Goal: Information Seeking & Learning: Learn about a topic

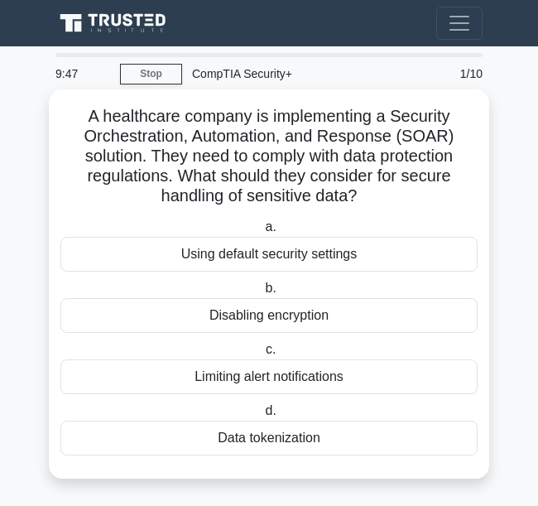
drag, startPoint x: 360, startPoint y: 197, endPoint x: 60, endPoint y: 115, distance: 310.9
click at [60, 115] on h5 "A healthcare company is implementing a Security Orchestration, Automation, and …" at bounding box center [269, 156] width 421 height 101
copy h5 "A healthcare company is implementing a Security Orchestration, Automation, and …"
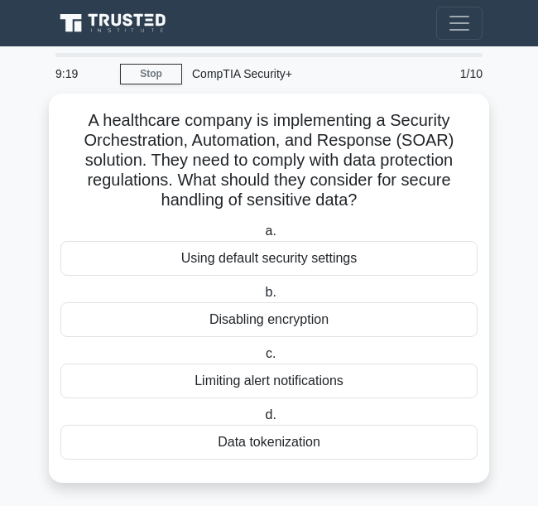
drag, startPoint x: 222, startPoint y: 8, endPoint x: 16, endPoint y: 250, distance: 317.9
click at [16, 250] on main "9:19 Stop CompTIA Security+ Beginner 1/10 A healthcare company is implementing …" at bounding box center [269, 279] width 538 height 466
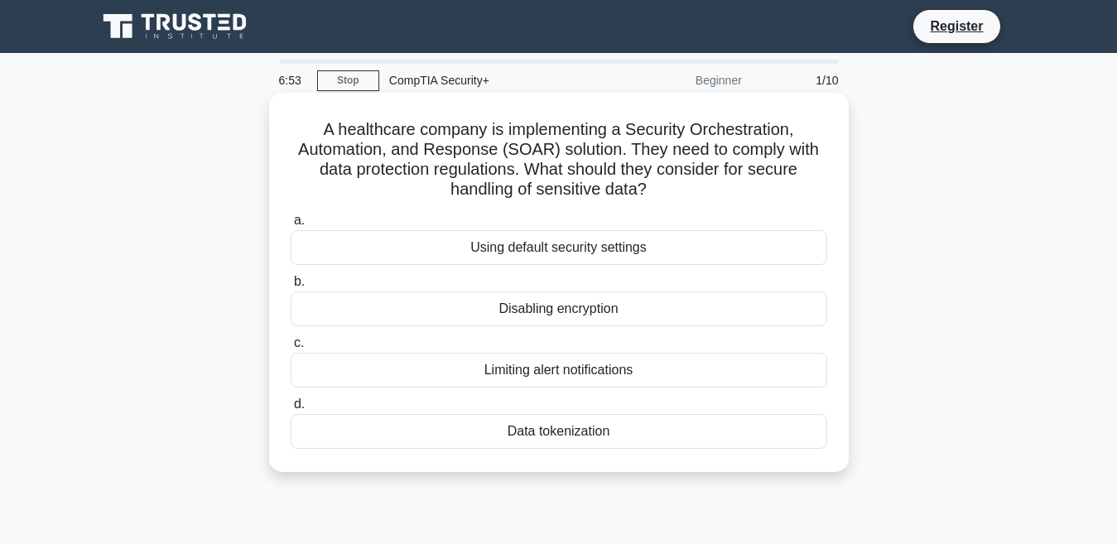
click at [538, 252] on div "Using default security settings" at bounding box center [559, 247] width 537 height 35
click at [291, 226] on input "a. Using default security settings" at bounding box center [291, 220] width 0 height 11
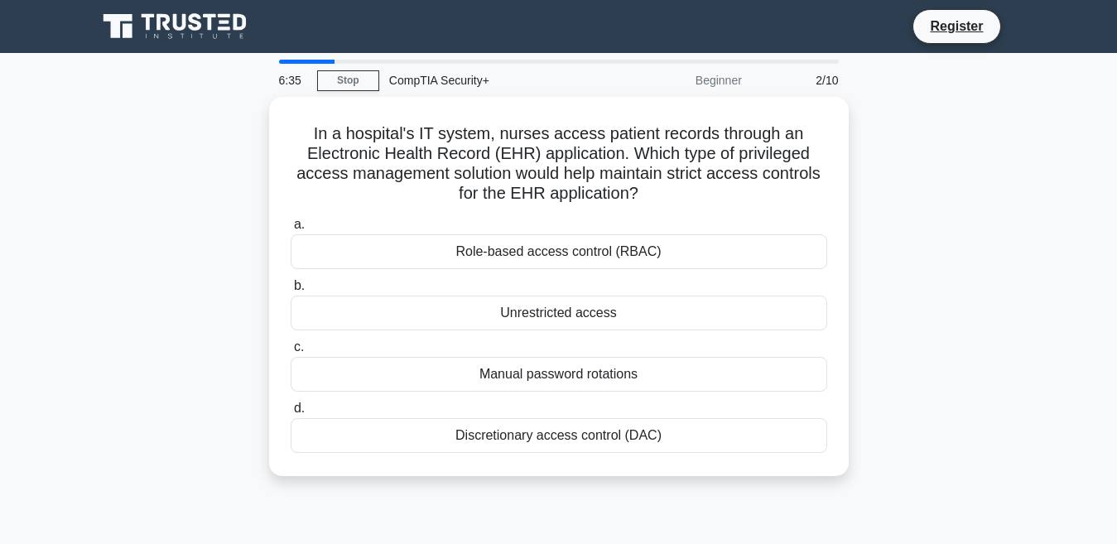
drag, startPoint x: 704, startPoint y: 198, endPoint x: 264, endPoint y: 99, distance: 450.9
click at [264, 99] on div "In a hospital's IT system, nurses access patient records through an Electronic …" at bounding box center [559, 296] width 944 height 399
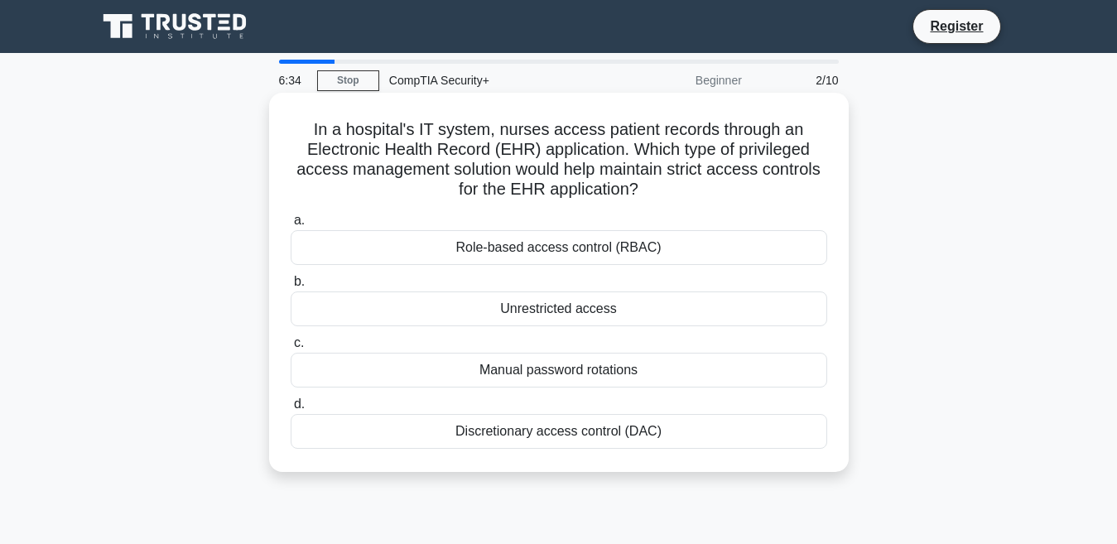
copy h5 "In a hospital's IT system, nurses access patient records through an Electronic …"
click at [538, 240] on div "Role-based access control (RBAC)" at bounding box center [559, 247] width 537 height 35
click at [291, 226] on input "a. Role-based access control (RBAC)" at bounding box center [291, 220] width 0 height 11
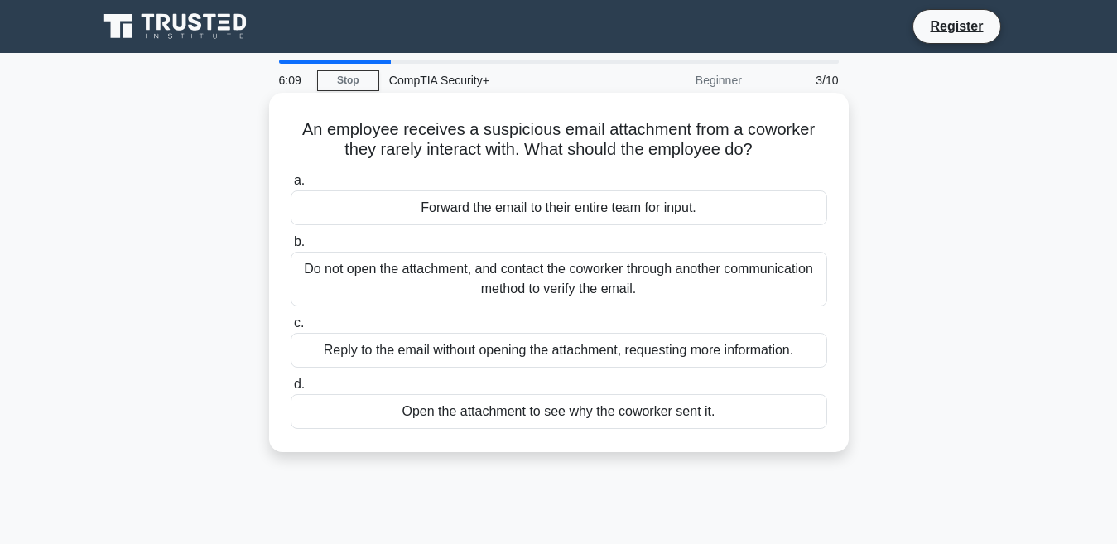
drag, startPoint x: 546, startPoint y: 334, endPoint x: 485, endPoint y: 325, distance: 61.1
click at [485, 325] on label "c. Reply to the email without opening the attachment, requesting more informati…" at bounding box center [559, 340] width 537 height 55
click at [291, 325] on input "c. Reply to the email without opening the attachment, requesting more informati…" at bounding box center [291, 323] width 0 height 11
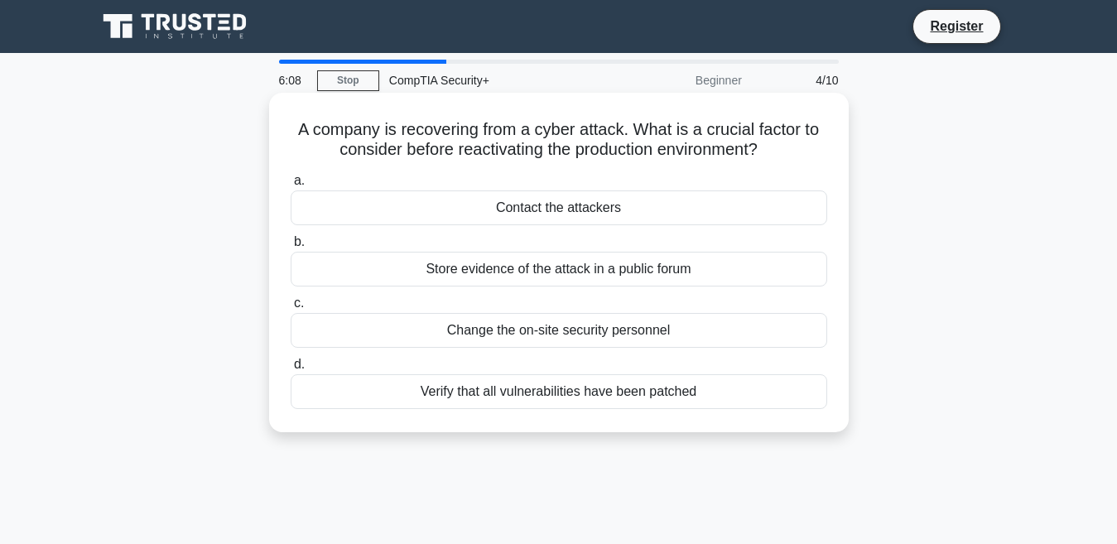
click at [492, 260] on div "Store evidence of the attack in a public forum" at bounding box center [559, 269] width 537 height 35
click at [291, 248] on input "b. Store evidence of the attack in a public forum" at bounding box center [291, 242] width 0 height 11
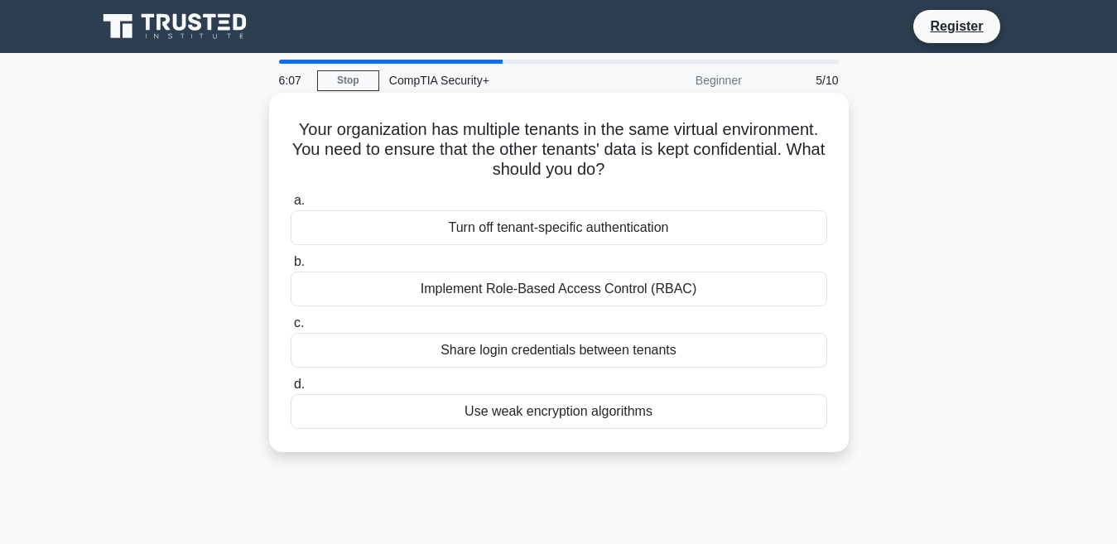
click at [538, 321] on label "c. Share login credentials between tenants" at bounding box center [559, 340] width 537 height 55
click at [291, 321] on input "c. Share login credentials between tenants" at bounding box center [291, 323] width 0 height 11
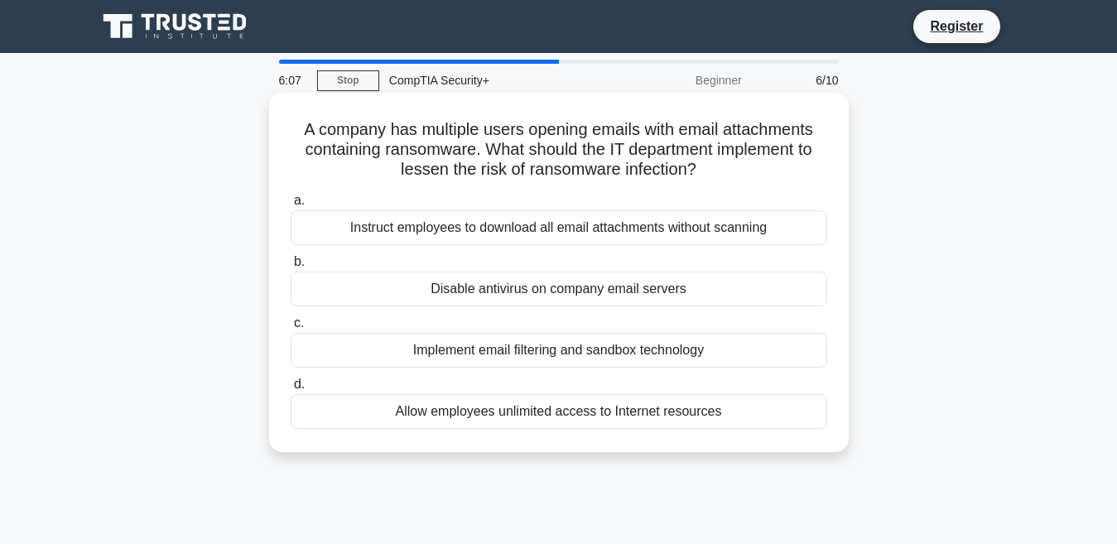
click at [538, 364] on div "Implement email filtering and sandbox technology" at bounding box center [559, 350] width 537 height 35
click at [291, 329] on input "c. Implement email filtering and sandbox technology" at bounding box center [291, 323] width 0 height 11
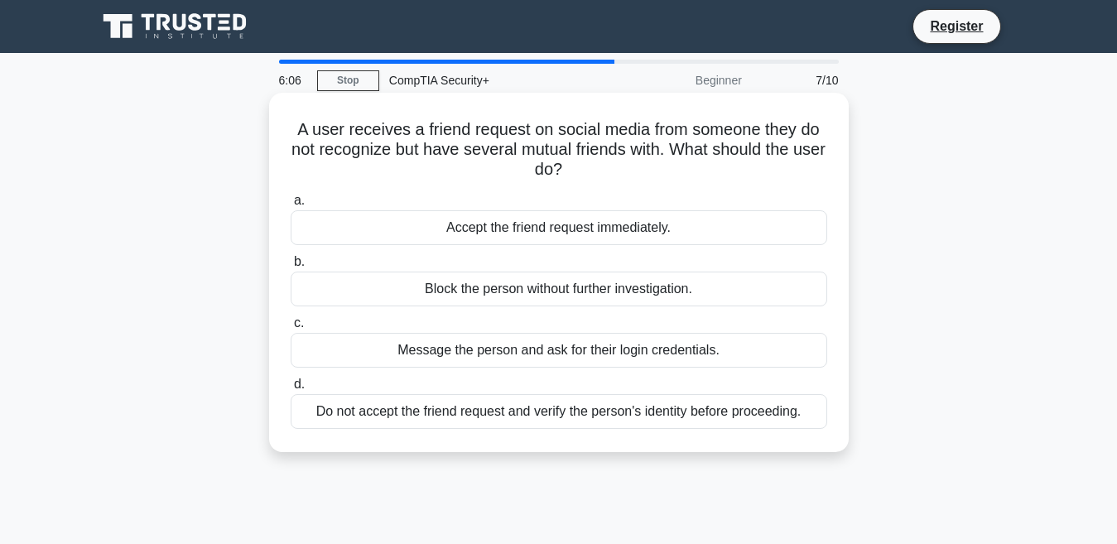
click at [538, 297] on div "Block the person without further investigation." at bounding box center [559, 289] width 537 height 35
click at [291, 268] on input "b. Block the person without further investigation." at bounding box center [291, 262] width 0 height 11
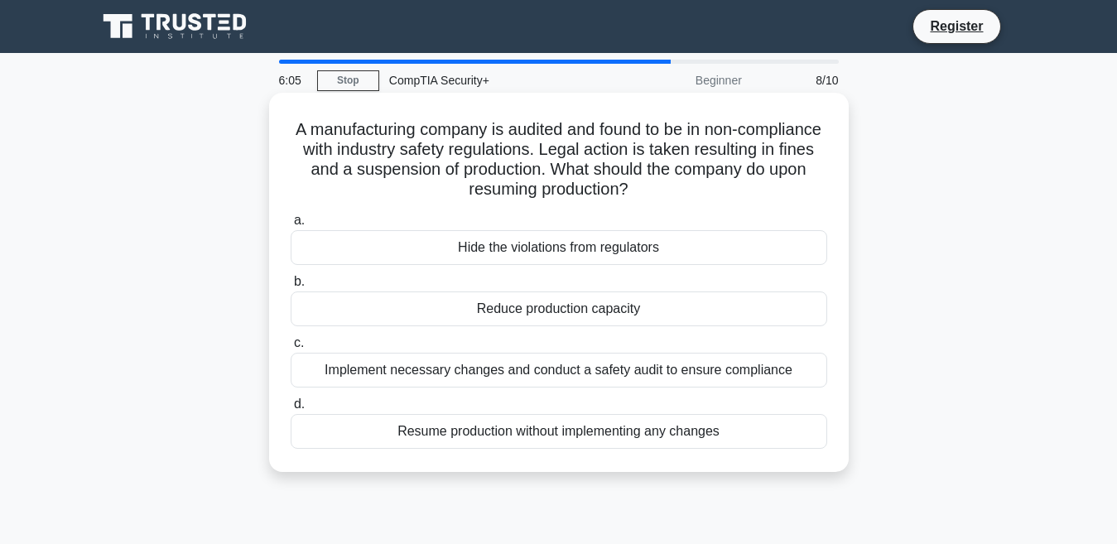
click at [538, 265] on div "Hide the violations from regulators" at bounding box center [559, 247] width 537 height 35
click at [291, 226] on input "a. Hide the violations from regulators" at bounding box center [291, 220] width 0 height 11
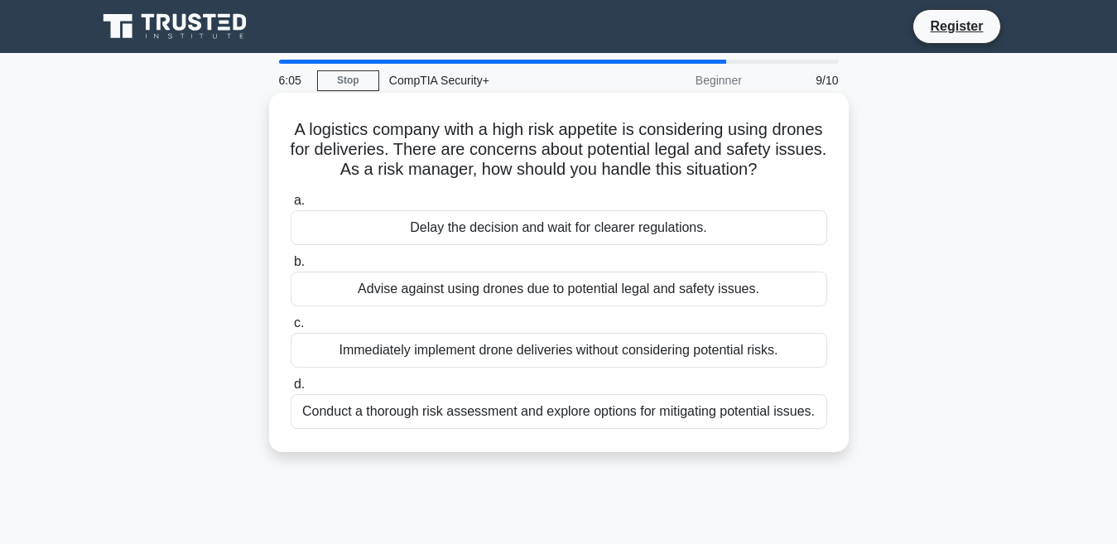
click at [538, 341] on label "c. Immediately implement drone deliveries without considering potential risks." at bounding box center [559, 340] width 537 height 55
click at [291, 329] on input "c. Immediately implement drone deliveries without considering potential risks." at bounding box center [291, 323] width 0 height 11
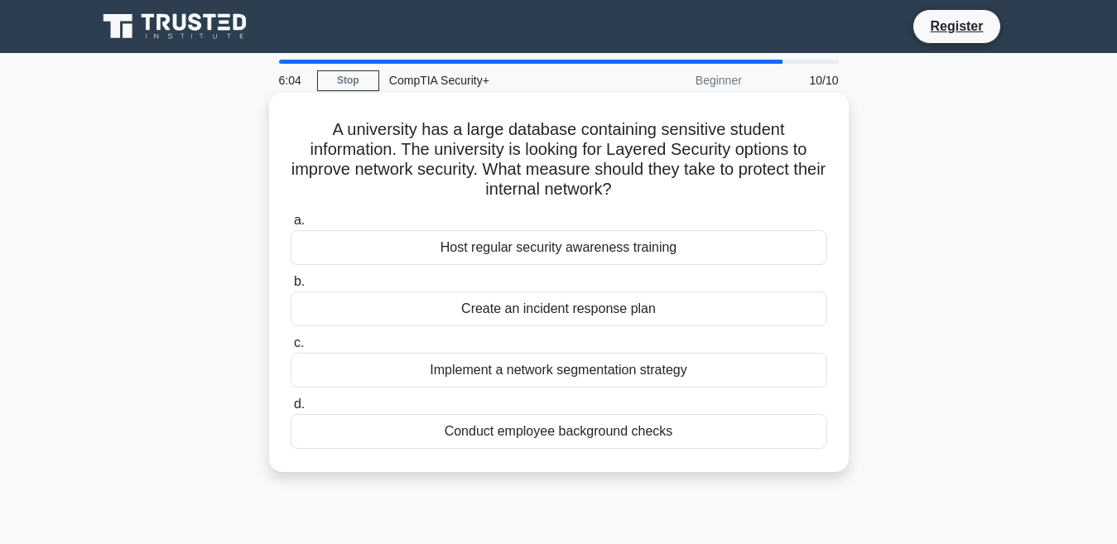
click at [538, 348] on label "c. Implement a network segmentation strategy" at bounding box center [559, 360] width 537 height 55
click at [291, 348] on input "c. Implement a network segmentation strategy" at bounding box center [291, 343] width 0 height 11
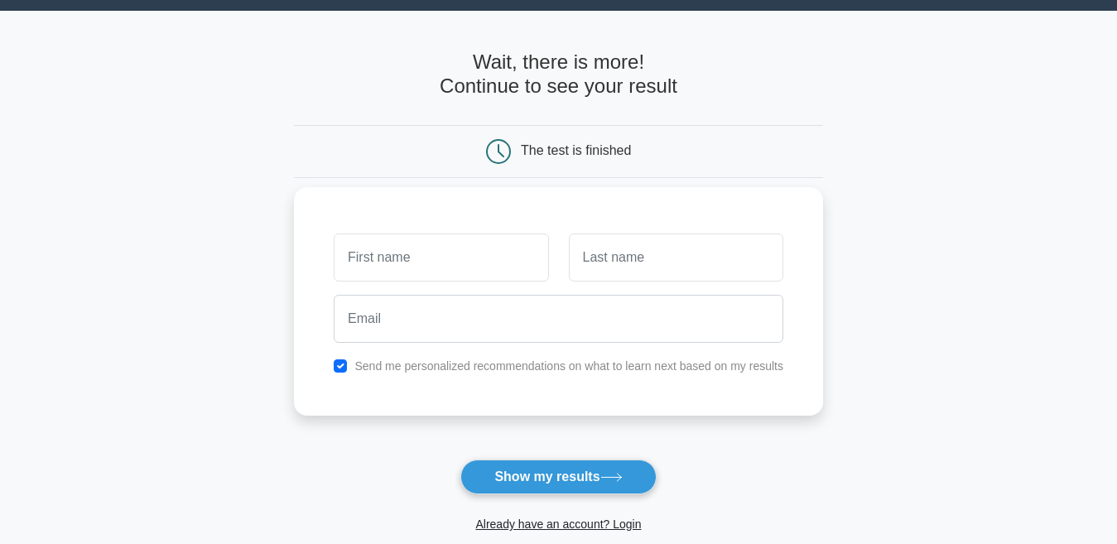
scroll to position [83, 0]
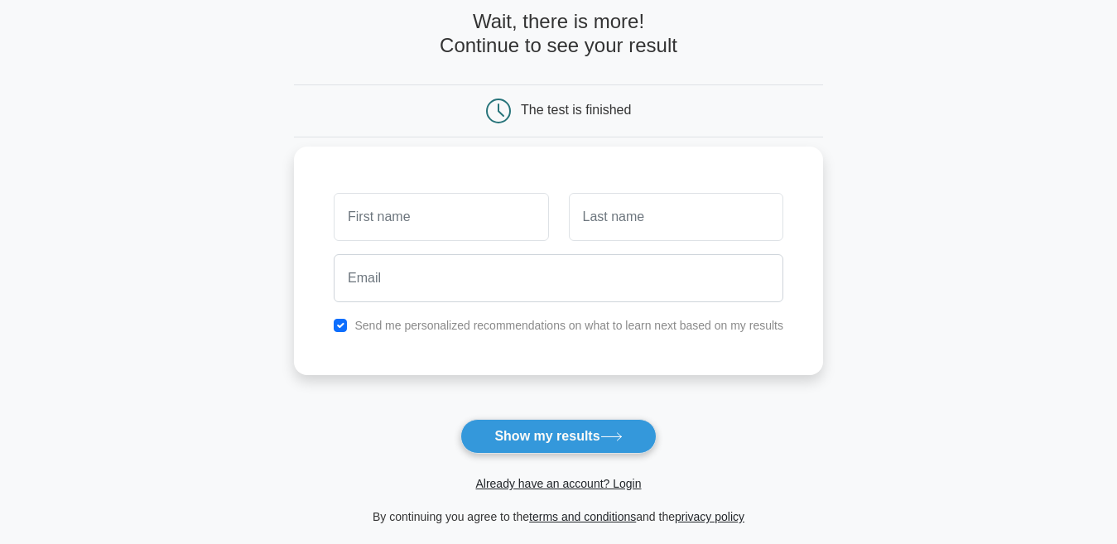
click at [333, 320] on div "Send me personalized recommendations on what to learn next based on my results" at bounding box center [559, 326] width 470 height 20
click at [366, 325] on label "Send me personalized recommendations on what to learn next based on my results" at bounding box center [569, 325] width 429 height 13
click at [344, 325] on input "checkbox" at bounding box center [340, 325] width 13 height 13
checkbox input "false"
drag, startPoint x: 344, startPoint y: 325, endPoint x: 373, endPoint y: 346, distance: 36.1
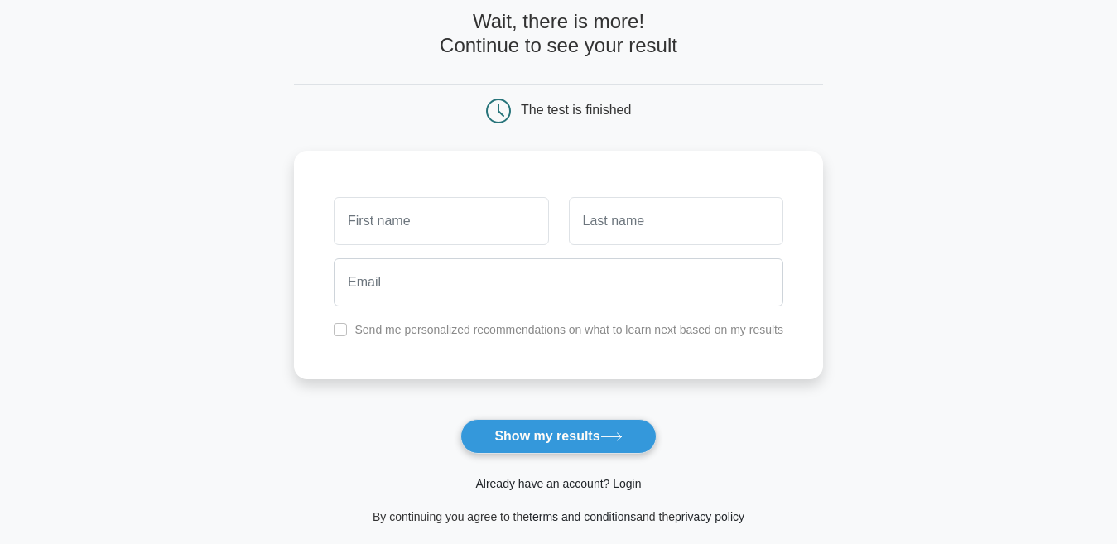
drag, startPoint x: 373, startPoint y: 346, endPoint x: 568, endPoint y: 461, distance: 226.5
click at [568, 470] on div "Already have an account? Login" at bounding box center [558, 474] width 529 height 40
click at [568, 446] on button "Show my results" at bounding box center [558, 436] width 195 height 35
click at [460, 229] on input "text" at bounding box center [441, 217] width 215 height 48
type input "[PERSON_NAME]"
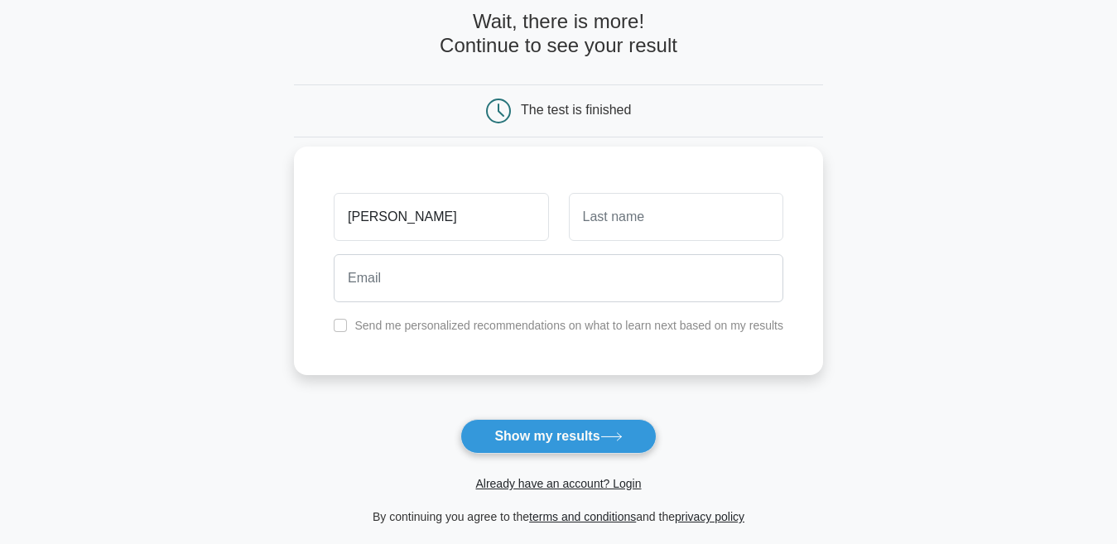
click at [648, 244] on div at bounding box center [676, 216] width 234 height 61
drag, startPoint x: 644, startPoint y: 227, endPoint x: 644, endPoint y: 238, distance: 10.8
click at [644, 228] on input "text" at bounding box center [676, 217] width 215 height 48
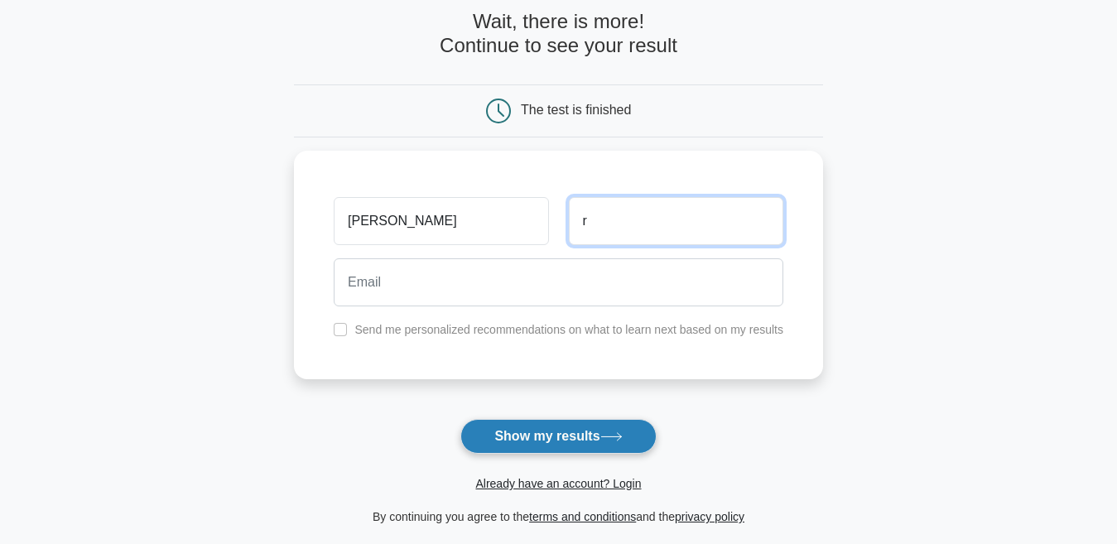
type input "r"
click at [572, 427] on button "Show my results" at bounding box center [558, 436] width 195 height 35
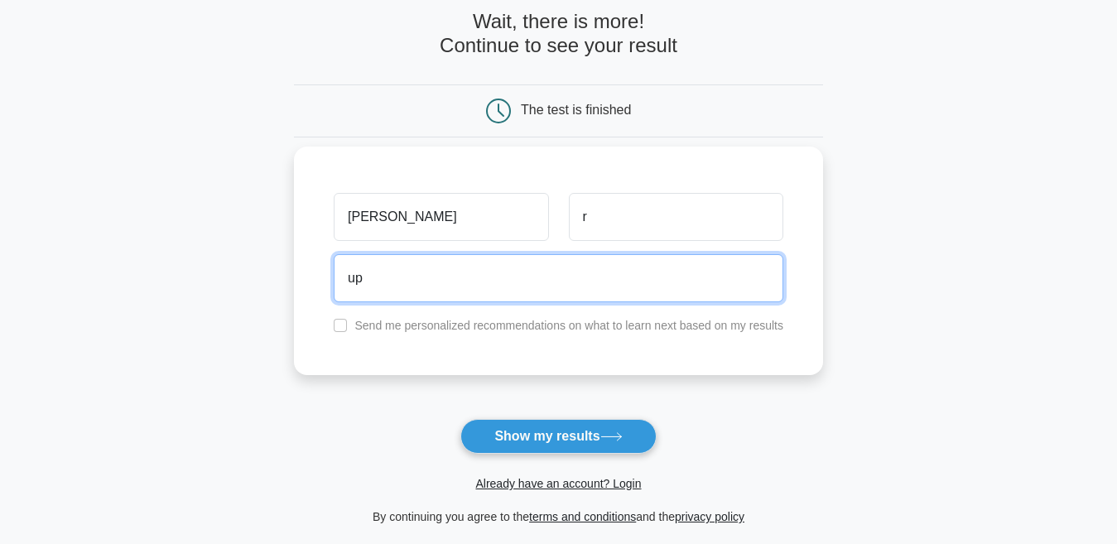
type input "u"
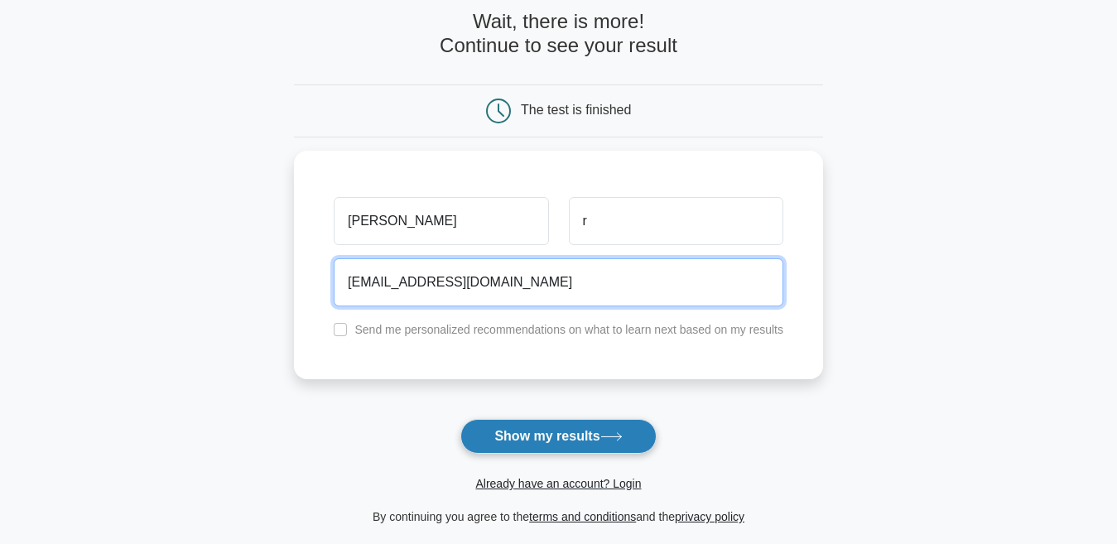
type input "[EMAIL_ADDRESS][DOMAIN_NAME]"
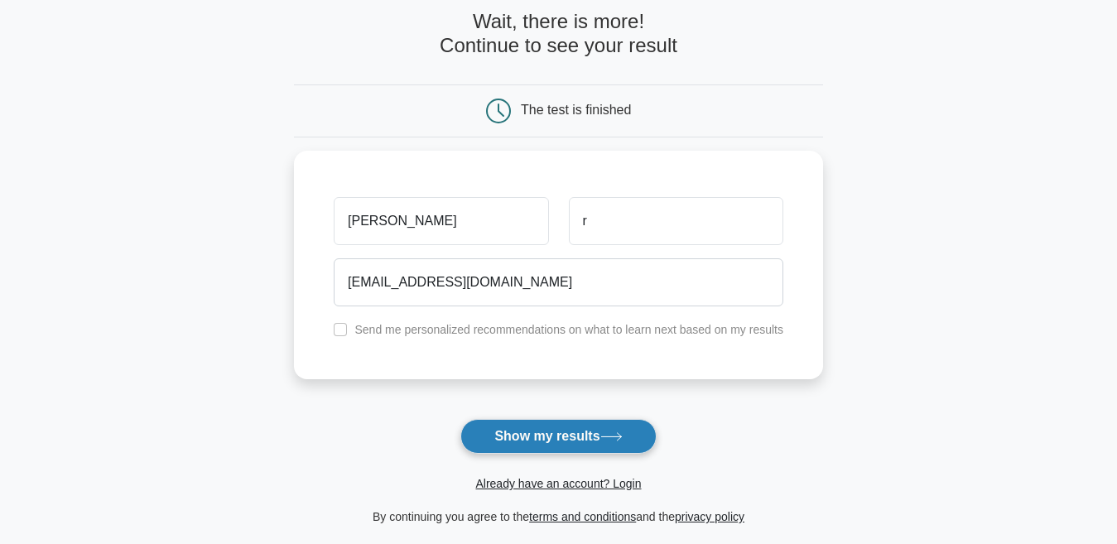
click at [546, 448] on button "Show my results" at bounding box center [558, 436] width 195 height 35
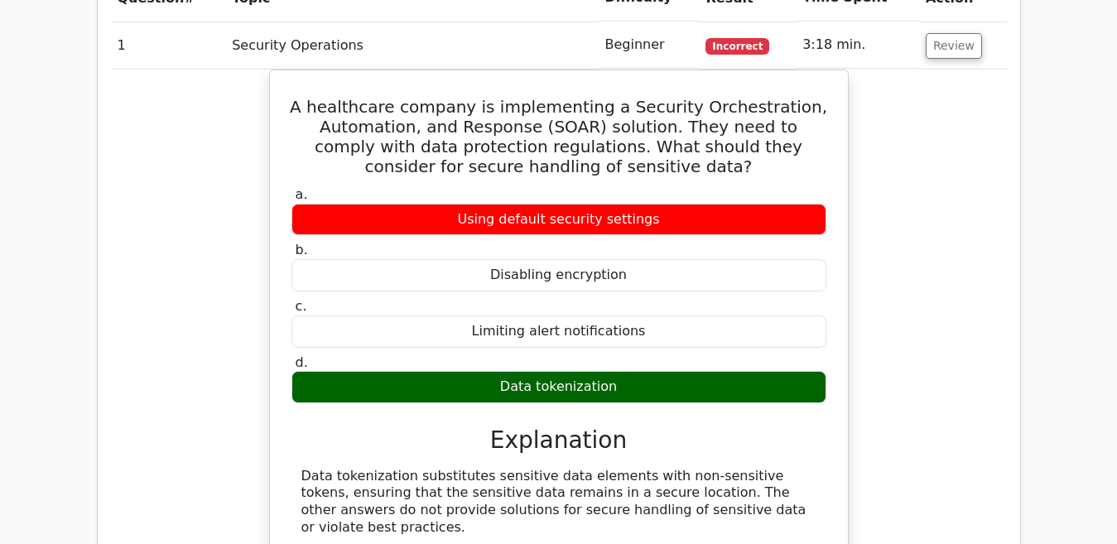
scroll to position [1822, 0]
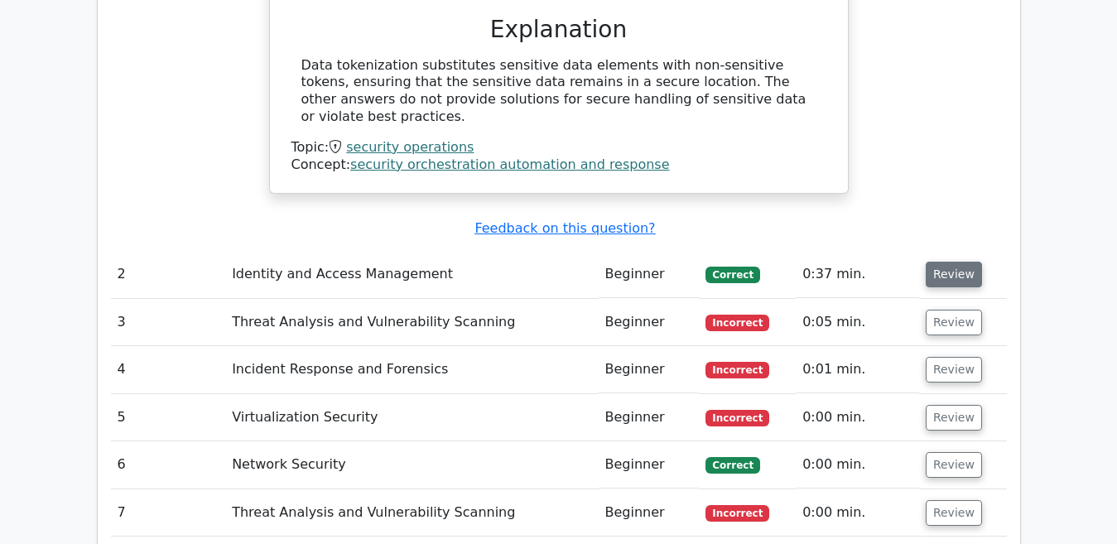
click at [956, 262] on button "Review" at bounding box center [954, 275] width 56 height 26
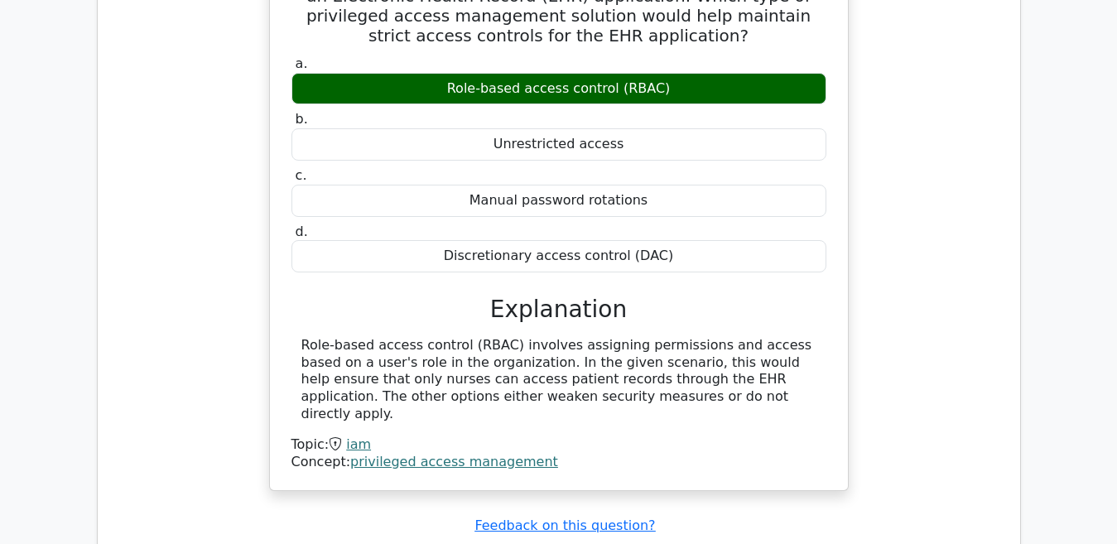
scroll to position [2485, 0]
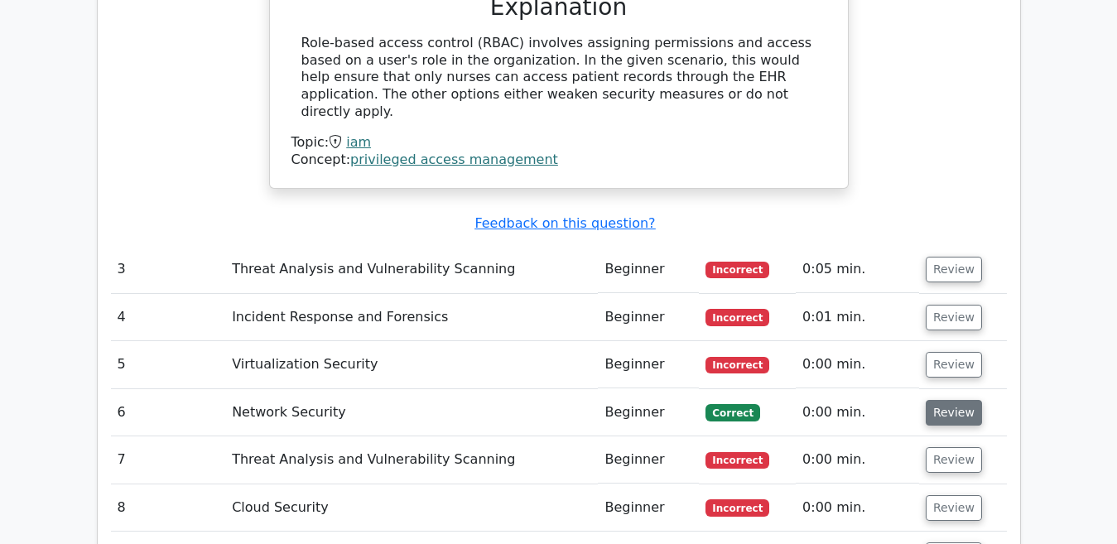
click at [971, 400] on button "Review" at bounding box center [954, 413] width 56 height 26
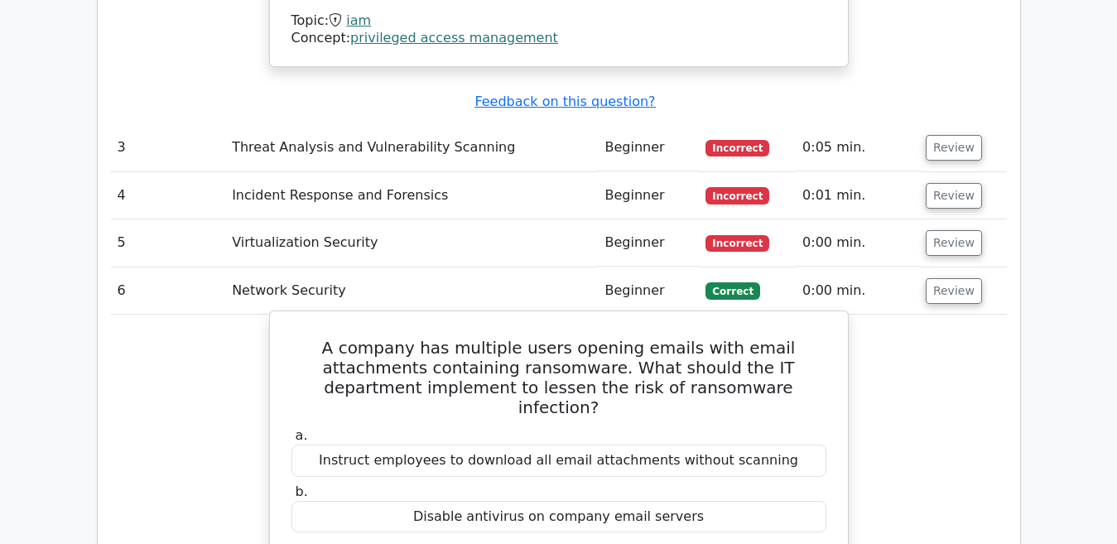
scroll to position [2733, 0]
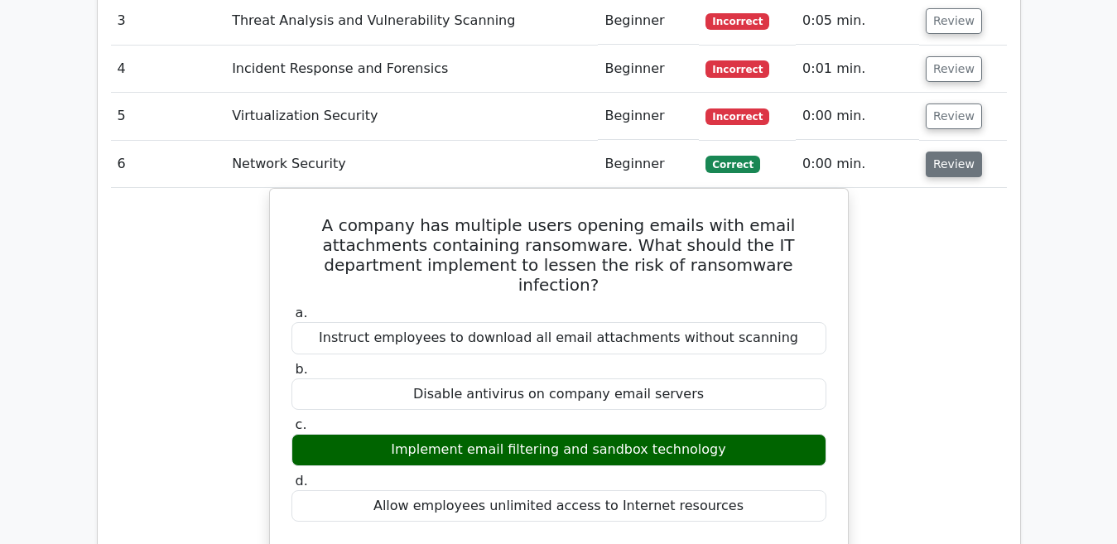
click at [947, 152] on button "Review" at bounding box center [954, 165] width 56 height 26
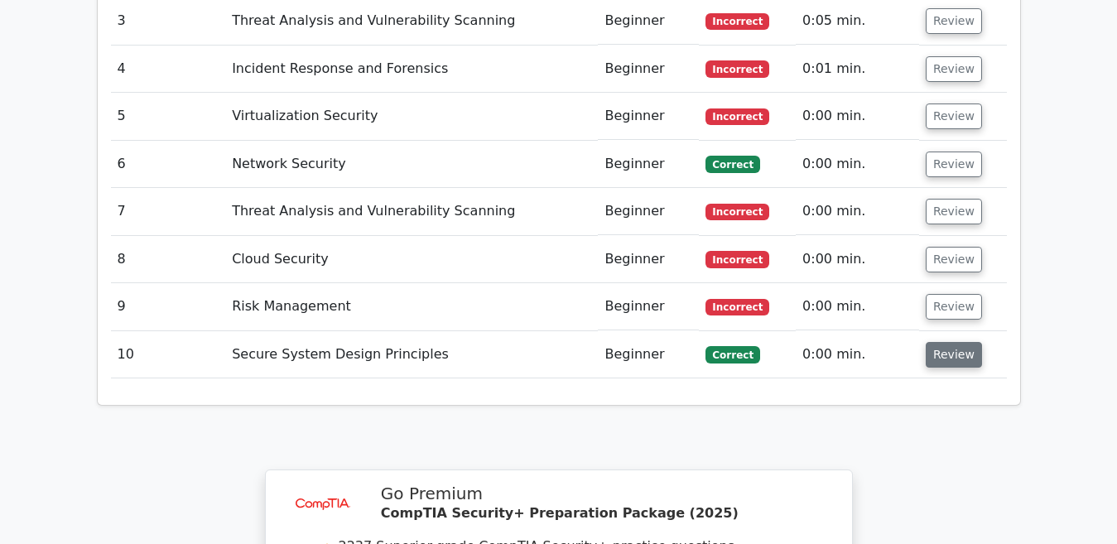
click at [953, 342] on button "Review" at bounding box center [954, 355] width 56 height 26
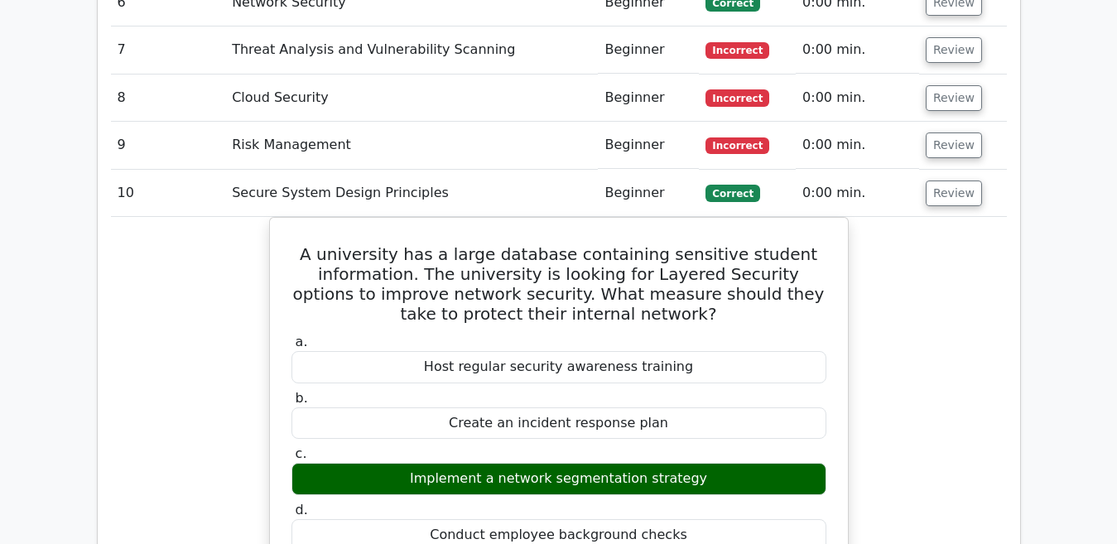
scroll to position [2899, 0]
